Goal: Task Accomplishment & Management: Use online tool/utility

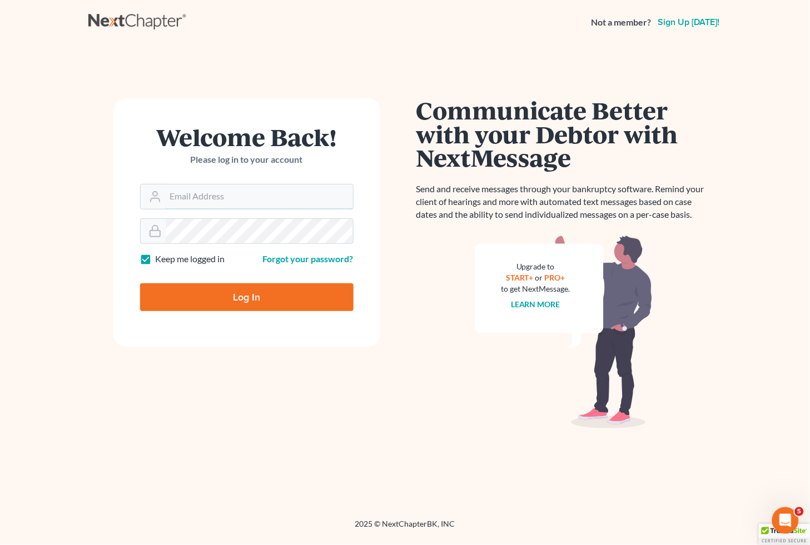
type input "spereyra@scura.com"
click at [232, 301] on input "Log In" at bounding box center [246, 297] width 213 height 28
type input "Thinking..."
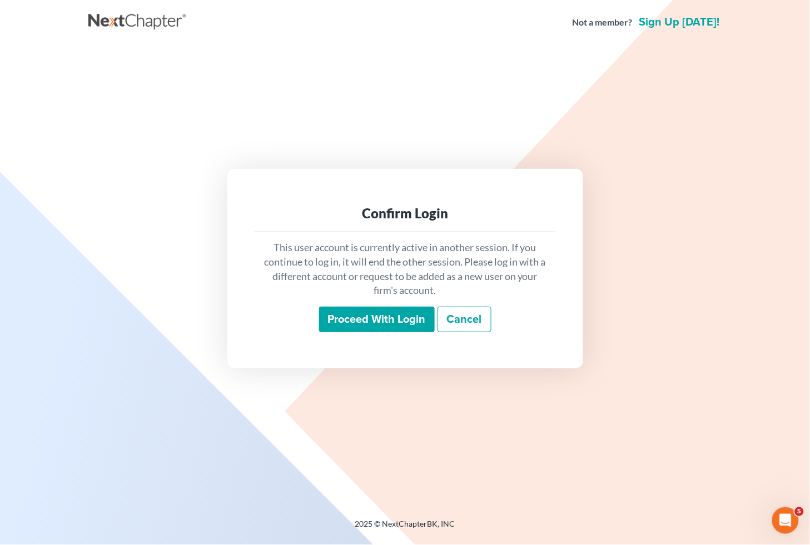
click at [373, 320] on input "Proceed with login" at bounding box center [377, 320] width 116 height 26
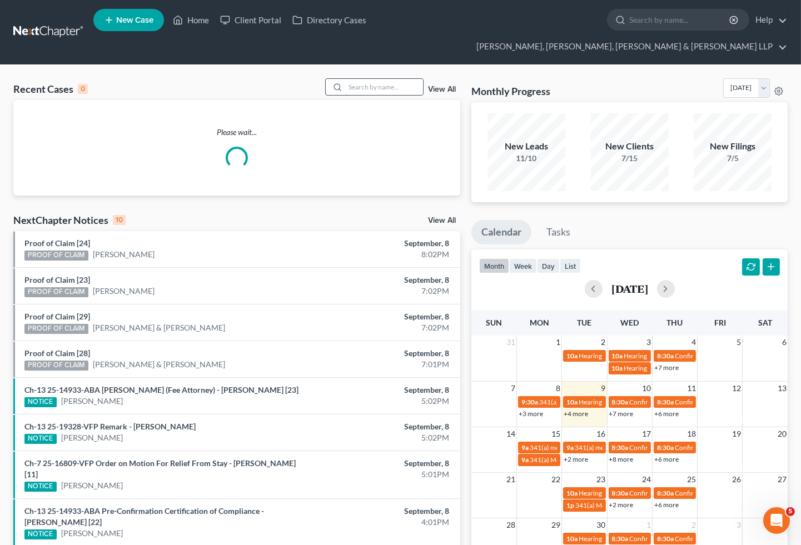
click at [371, 79] on input "search" at bounding box center [384, 87] width 78 height 16
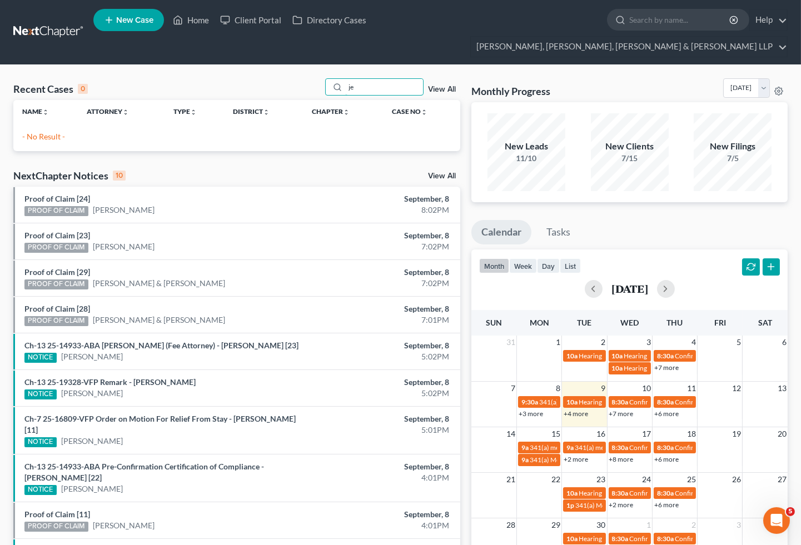
type input "j"
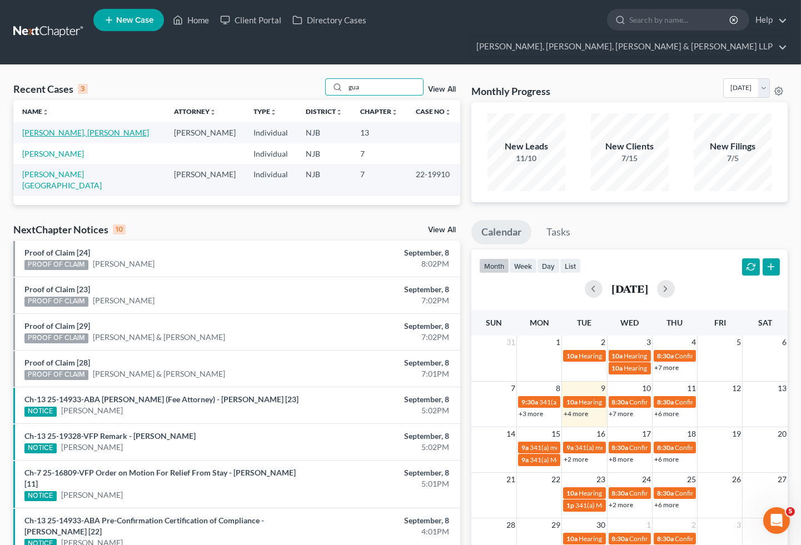
type input "gua"
click at [73, 128] on link "[PERSON_NAME], [PERSON_NAME]" at bounding box center [85, 132] width 127 height 9
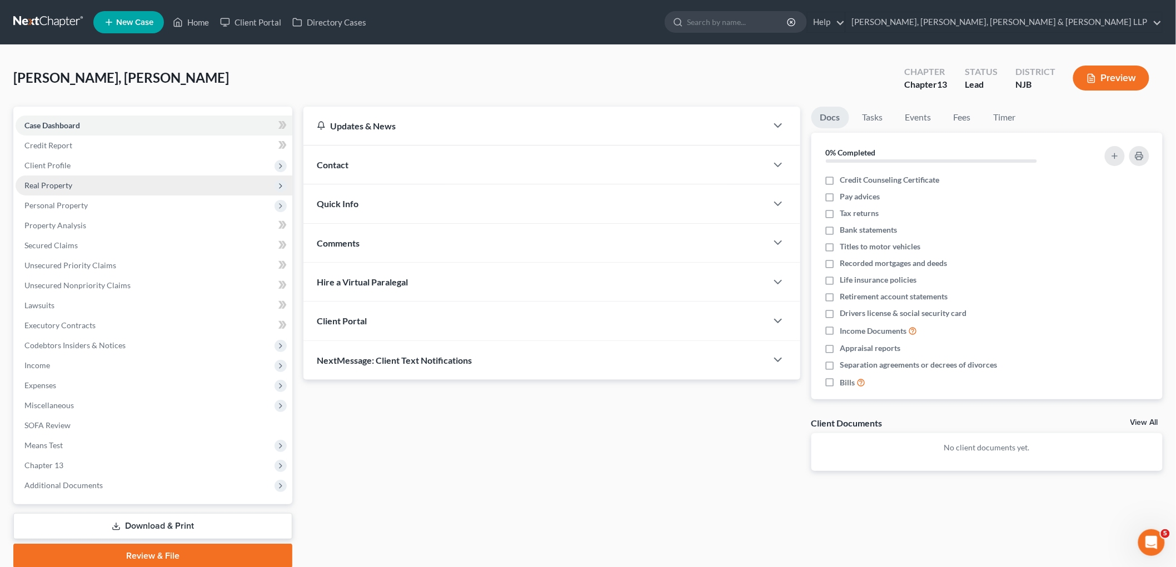
click at [51, 183] on span "Real Property" at bounding box center [48, 185] width 48 height 9
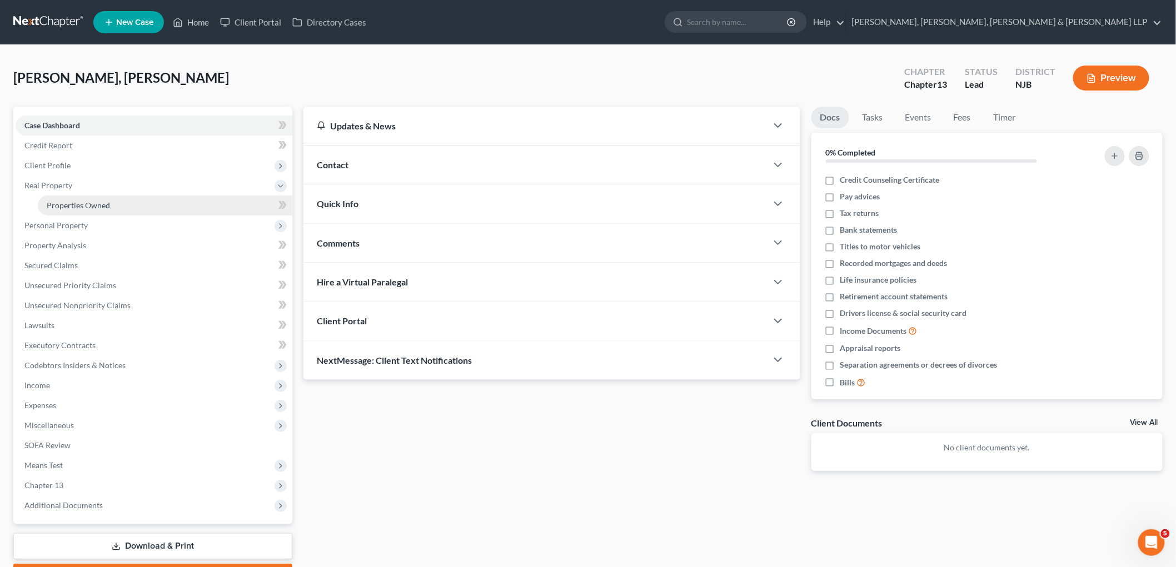
click at [64, 202] on span "Properties Owned" at bounding box center [78, 205] width 63 height 9
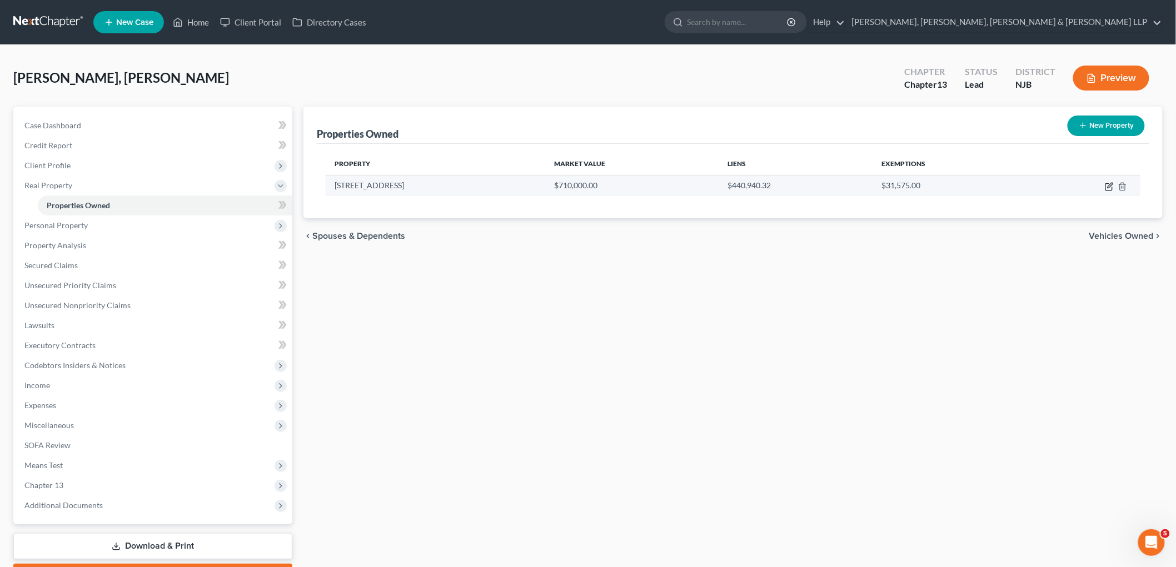
click at [809, 184] on icon "button" at bounding box center [1109, 185] width 5 height 5
select select "33"
select select "3"
select select "1"
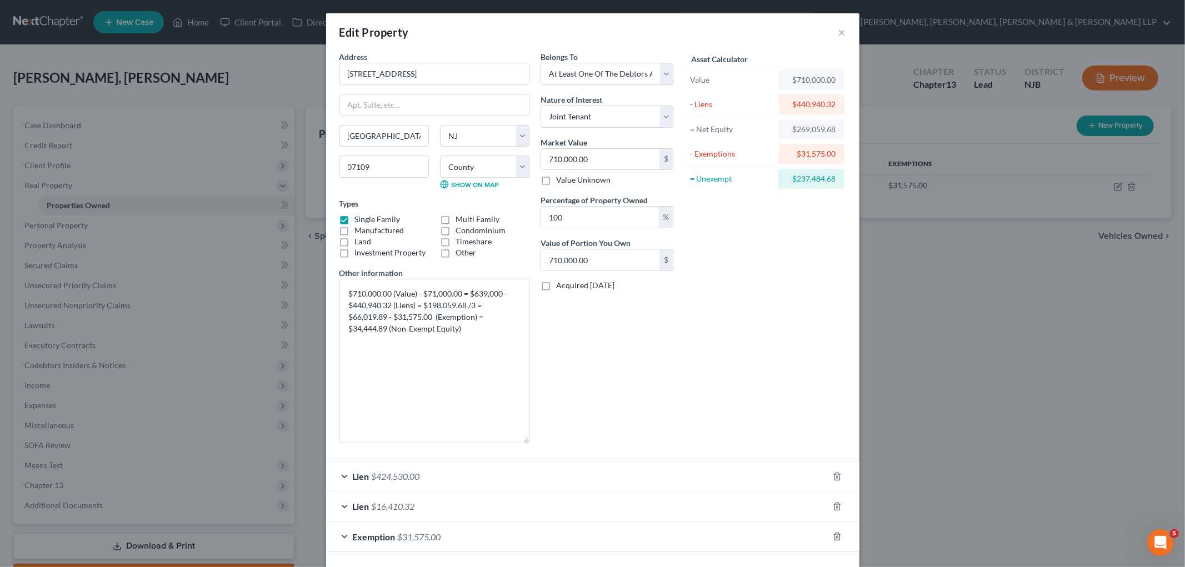
drag, startPoint x: 525, startPoint y: 318, endPoint x: 528, endPoint y: 441, distance: 123.4
click at [528, 441] on div "Address * [GEOGRAPHIC_DATA] [GEOGRAPHIC_DATA] [US_STATE][GEOGRAPHIC_DATA] [GEOG…" at bounding box center [434, 251] width 201 height 401
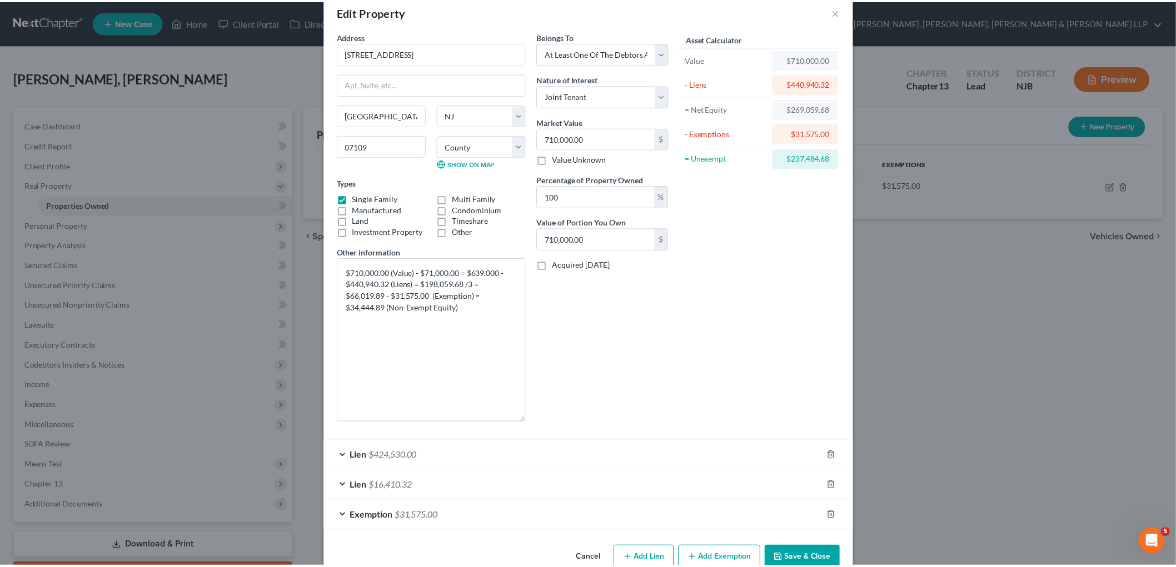
scroll to position [46, 0]
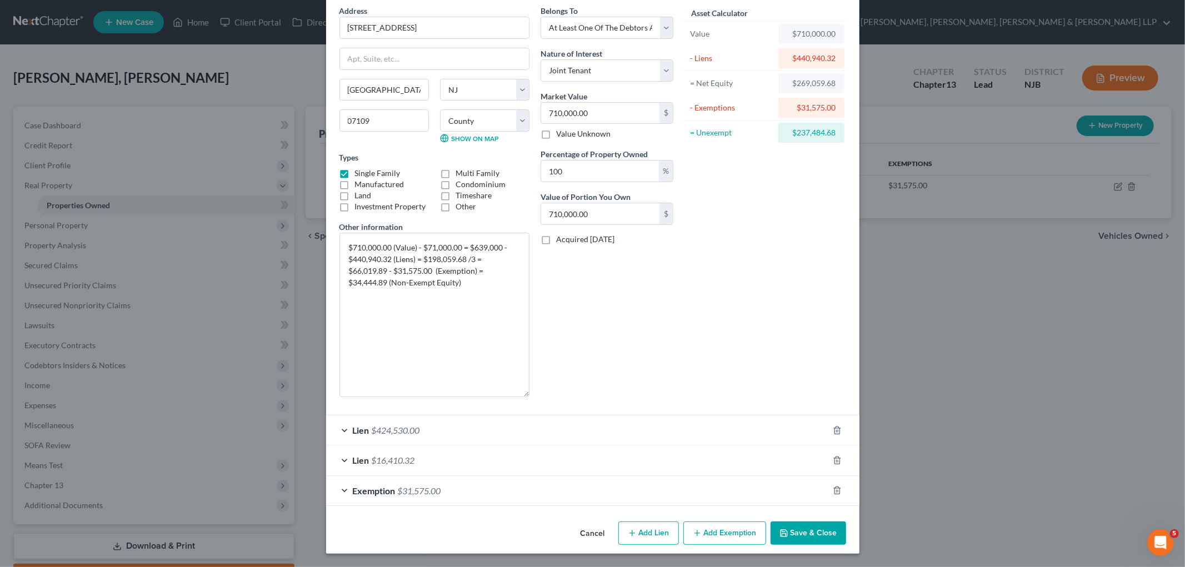
click at [595, 531] on button "Cancel" at bounding box center [593, 534] width 42 height 22
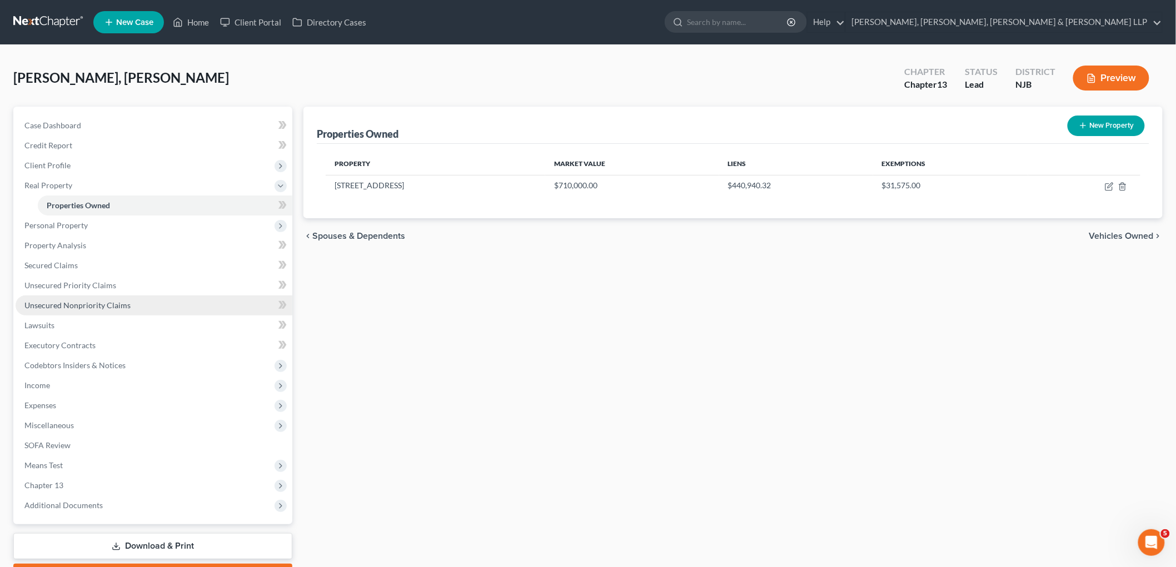
click at [53, 303] on span "Unsecured Nonpriority Claims" at bounding box center [77, 305] width 106 height 9
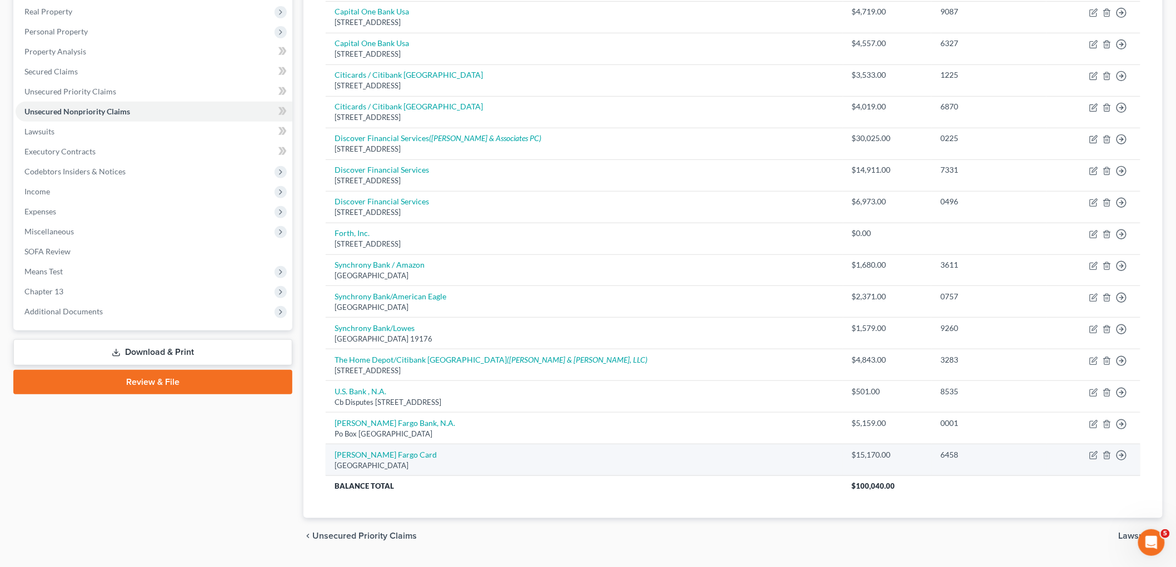
scroll to position [142, 0]
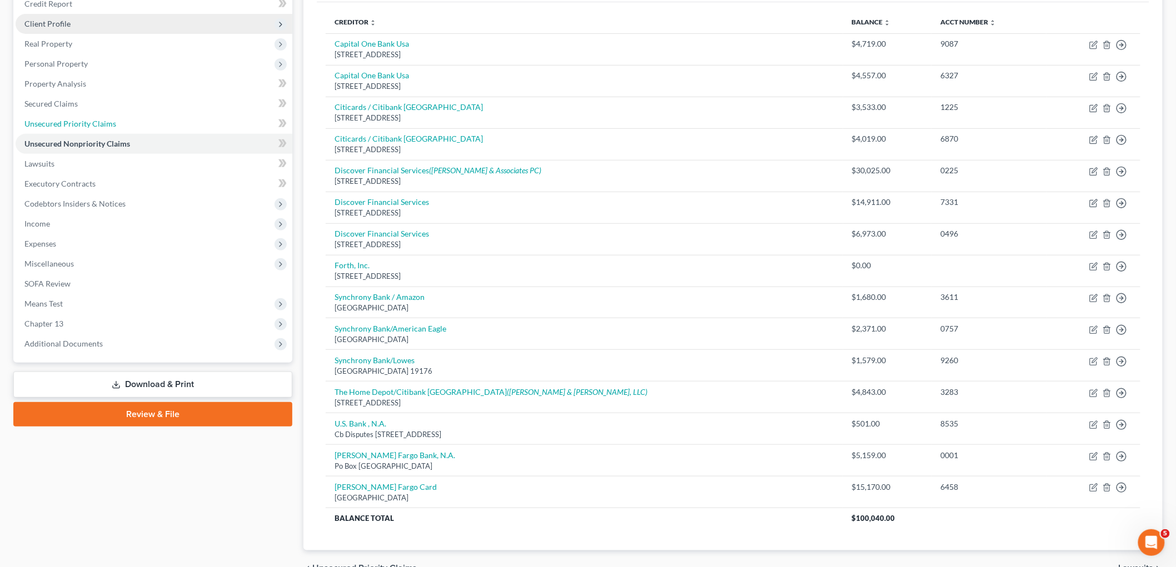
drag, startPoint x: 83, startPoint y: 121, endPoint x: 86, endPoint y: 129, distance: 8.6
click at [83, 121] on span "Unsecured Priority Claims" at bounding box center [70, 123] width 92 height 9
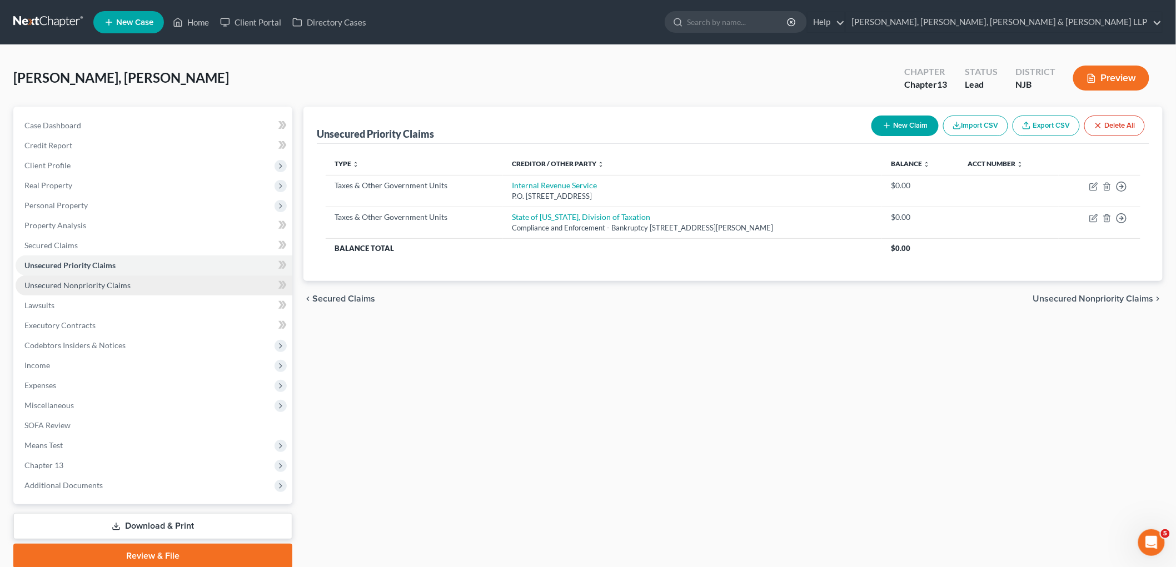
click at [92, 279] on link "Unsecured Nonpriority Claims" at bounding box center [154, 286] width 277 height 20
